Goal: Task Accomplishment & Management: Complete application form

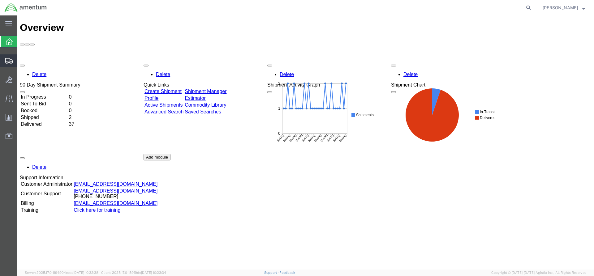
click at [0, 0] on span "Create Shipment" at bounding box center [0, 0] width 0 height 0
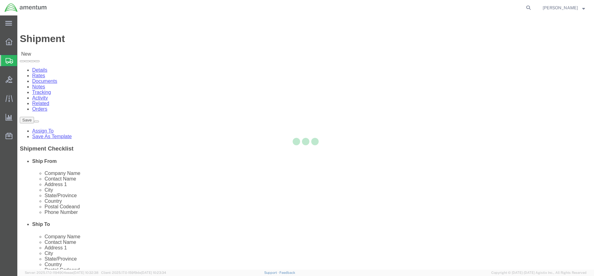
select select
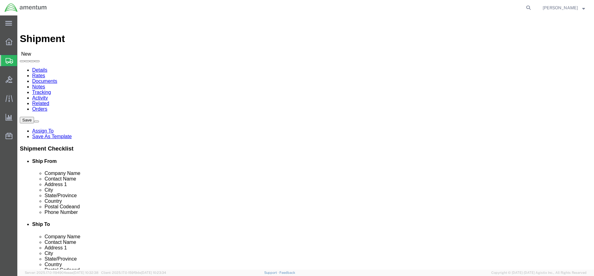
scroll to position [2105, 0]
select select "42708"
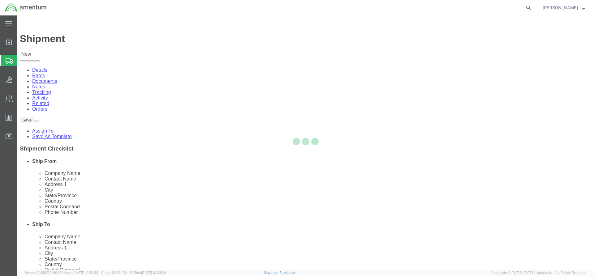
select select "NH"
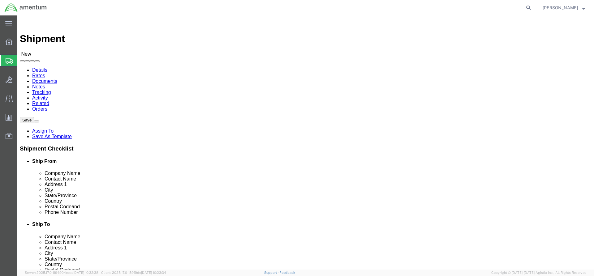
click input "text"
type input "[PERSON_NAME]"
click input "text"
type input "[PHONE_NUMBER]"
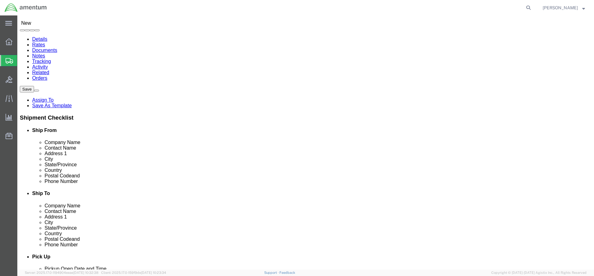
scroll to position [1006, 0]
click input "text"
type input "Amentum IT"
click input "text"
type input "Amentum IT Department"
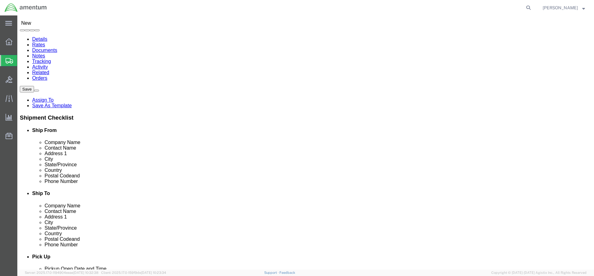
click input "text"
type input "IT Manager"
click input "text"
type input "[STREET_ADDRESS]"
click input "text"
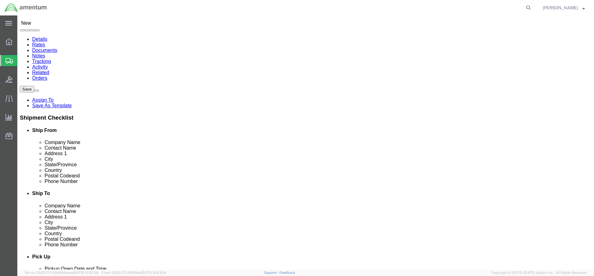
type input "[GEOGRAPHIC_DATA]"
click p "- Amentum - (Attn: IT Equipment Returns) [STREET_ADDRESS] , 12:00 AM - 12:00 AM"
select select "[GEOGRAPHIC_DATA]"
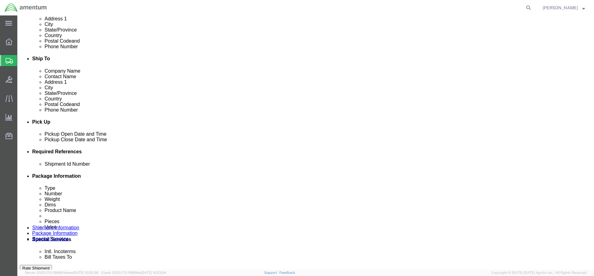
scroll to position [186, 0]
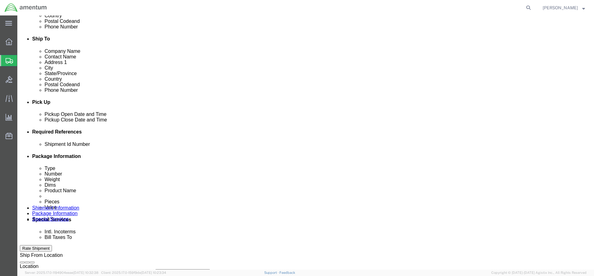
type input "[GEOGRAPHIC_DATA]"
click icon
click div "[DATE] 10:00 AM"
click button "Apply"
click div "[DATE] 10:00 AM"
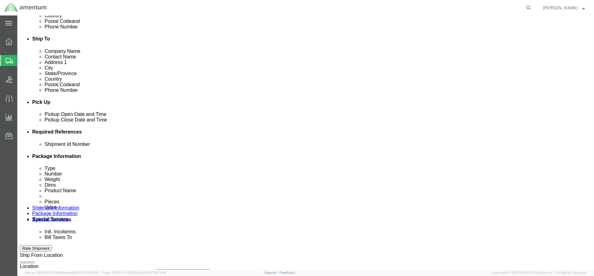
click input "3:00 AM"
type input "3:00 PM"
click button "Apply"
click div
click button "Apply"
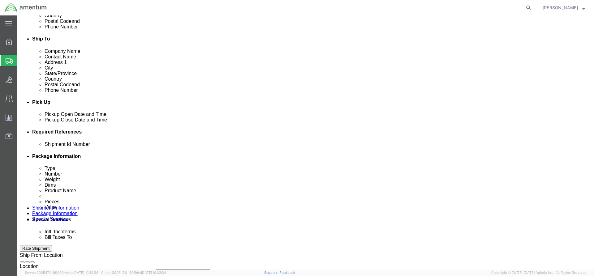
click div
click button "Apply"
click input "text"
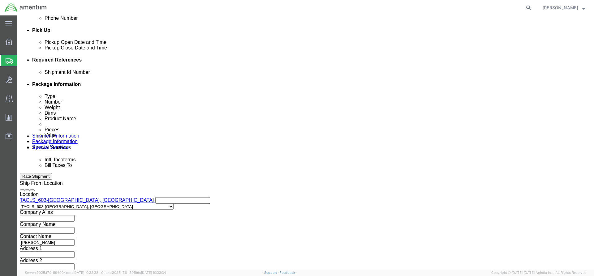
scroll to position [277, 0]
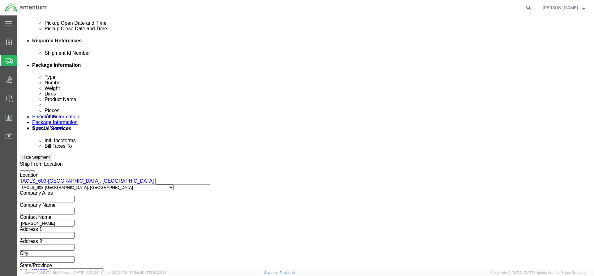
type input "4857.1.2103.00.00.00.000.FRE"
click button "Continue"
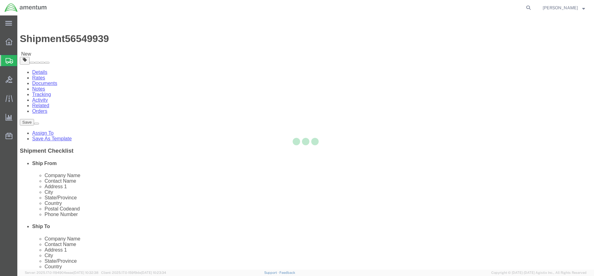
select select "CBOX"
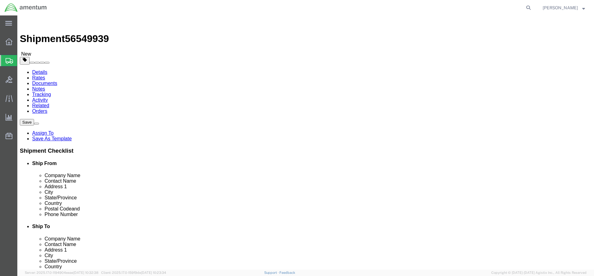
click input "text"
type input "18"
click input "text"
type input "16"
click select "Select cm ft in"
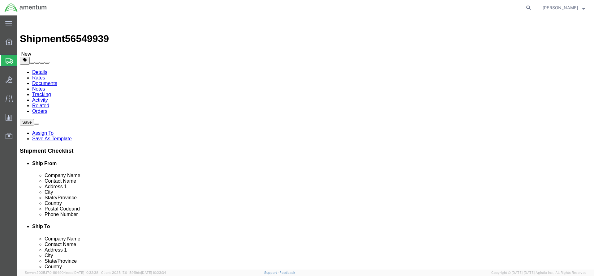
click select "Select cm ft in"
click input "text"
type input "18"
click input "18"
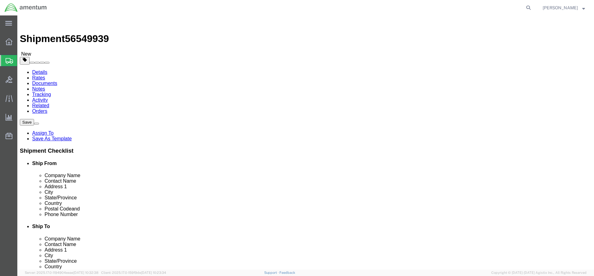
type input "16"
click input "16"
type input "6"
drag, startPoint x: 97, startPoint y: 142, endPoint x: 83, endPoint y: 144, distance: 13.7
click div "0.00 Select kgs lbs"
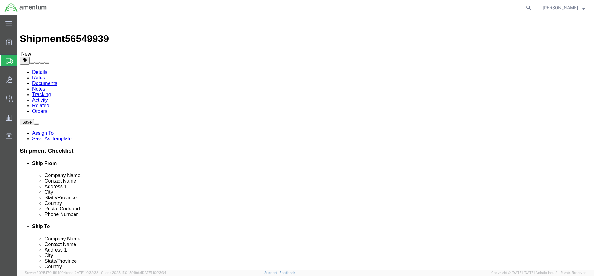
type input "5.00"
click link "Add Content"
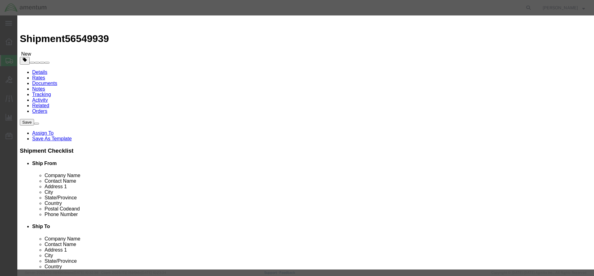
click input "text"
type input "Office Supply"
click input "0"
type input "1"
click input "text"
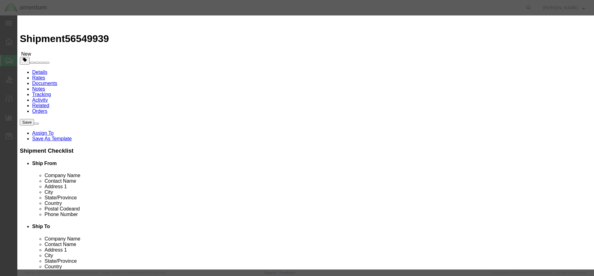
type input "100.00"
click button "Save & Close"
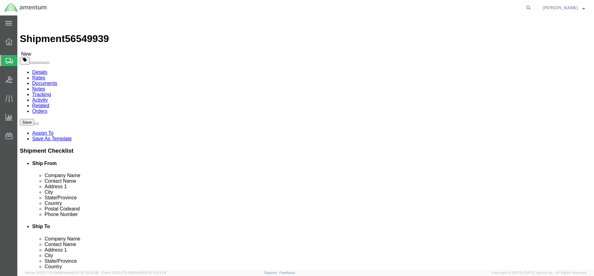
scroll to position [11, 0]
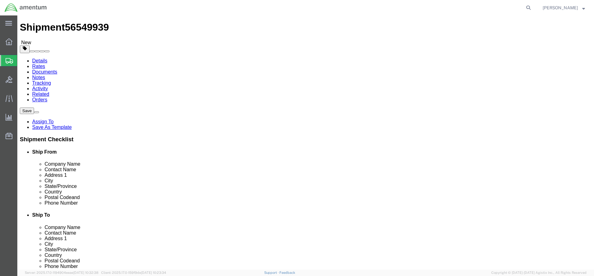
click button "Continue"
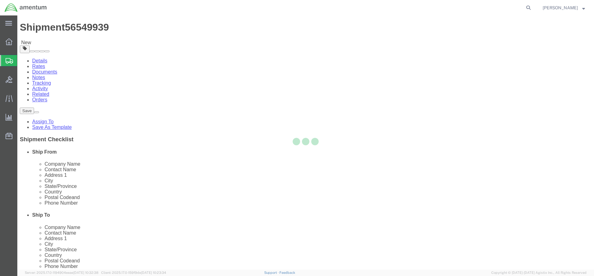
select select
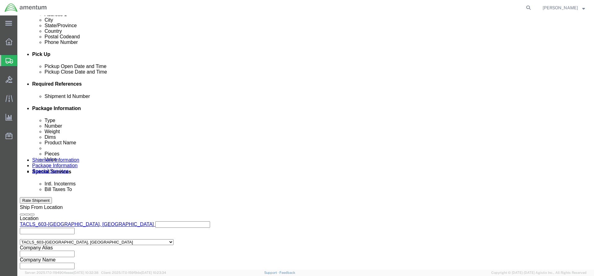
scroll to position [197, 0]
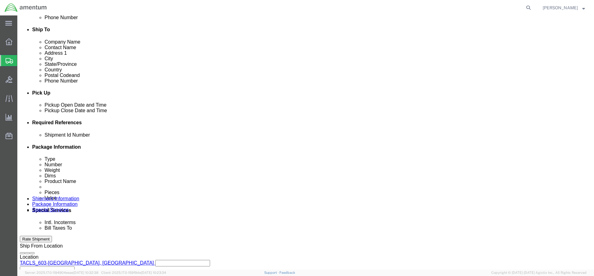
click input "text"
type input "[PERSON_NAME][EMAIL_ADDRESS][PERSON_NAME][DOMAIN_NAME]"
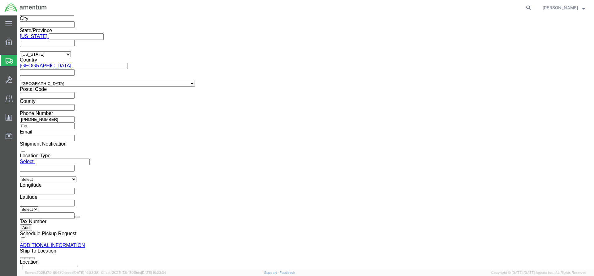
scroll to position [527, 0]
click button "Rate Shipment"
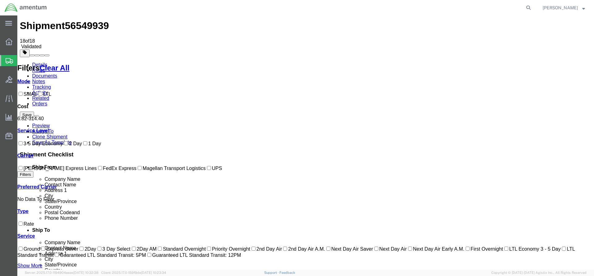
scroll to position [0, 0]
